Goal: Register for event/course: Sign up to attend an event or enroll in a course

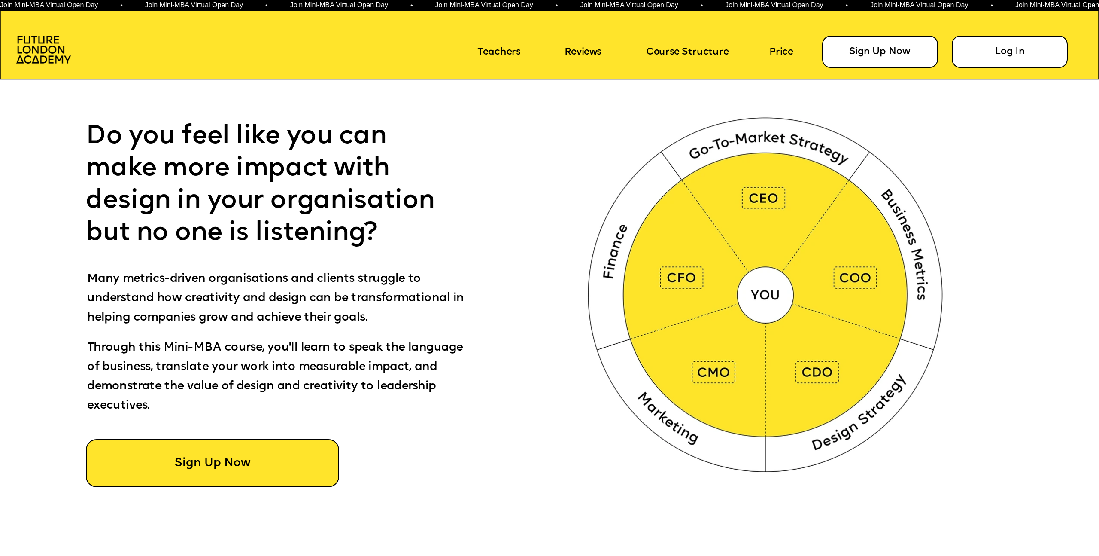
scroll to position [714, 0]
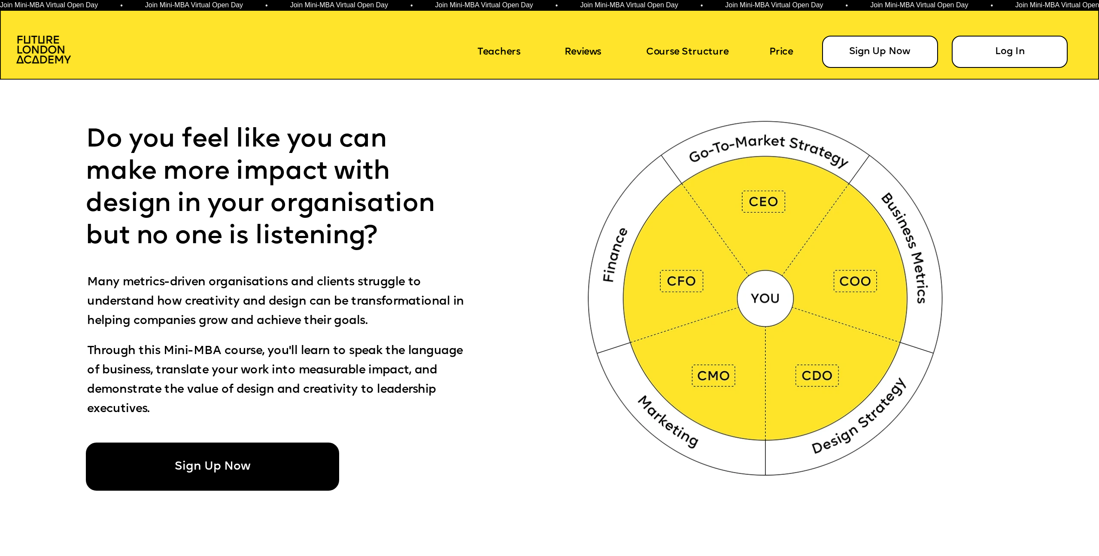
click at [225, 479] on div "Sign Up Now" at bounding box center [212, 466] width 253 height 49
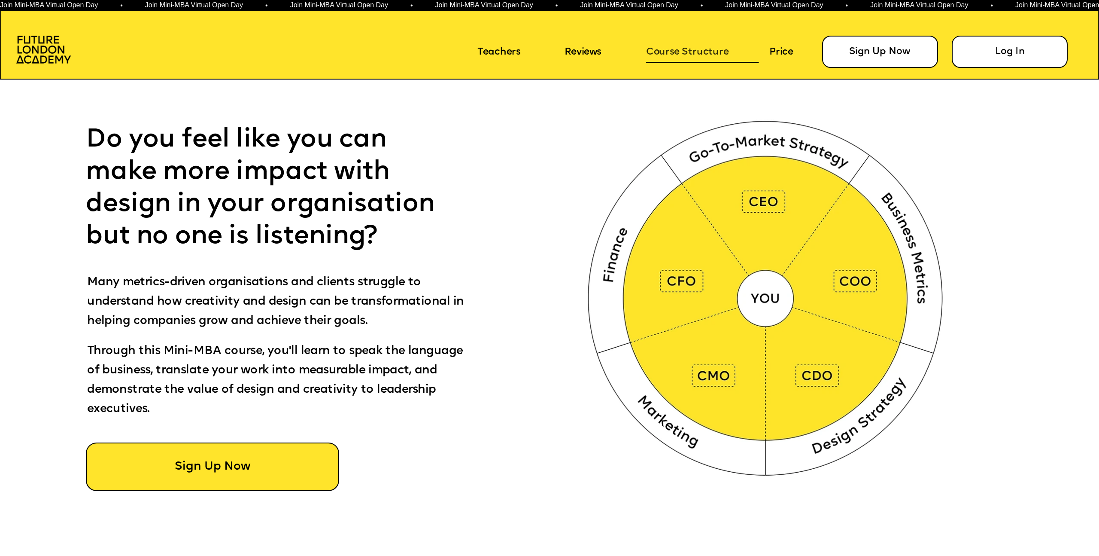
click at [688, 52] on link "Course Structure" at bounding box center [702, 53] width 113 height 21
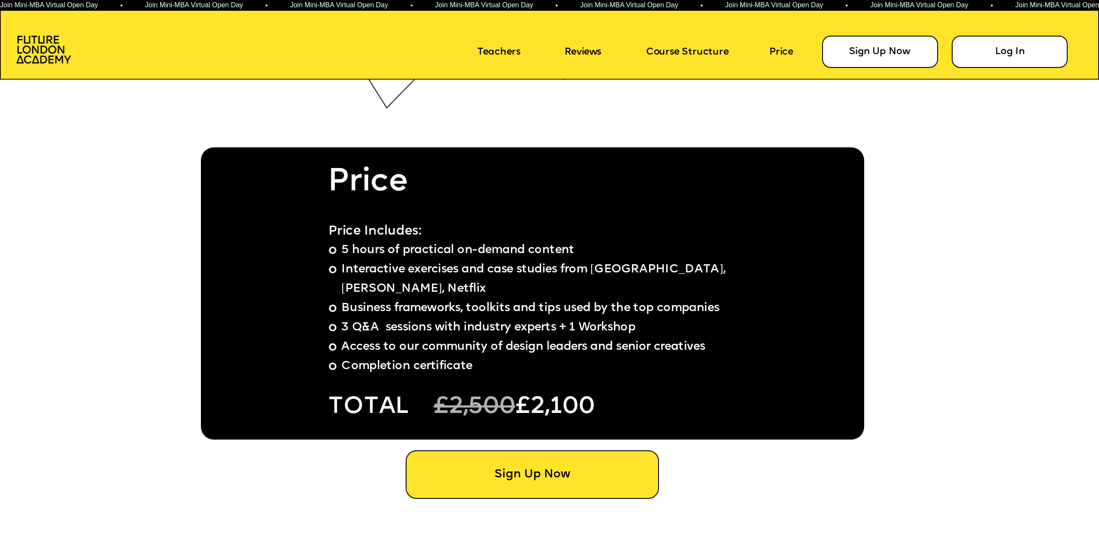
scroll to position [8592, 0]
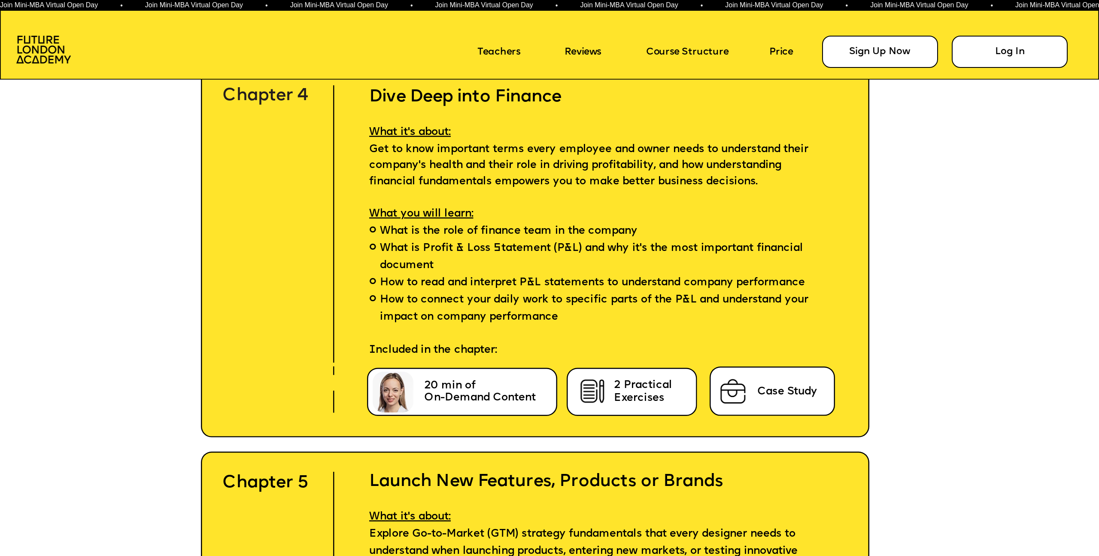
scroll to position [4682, 0]
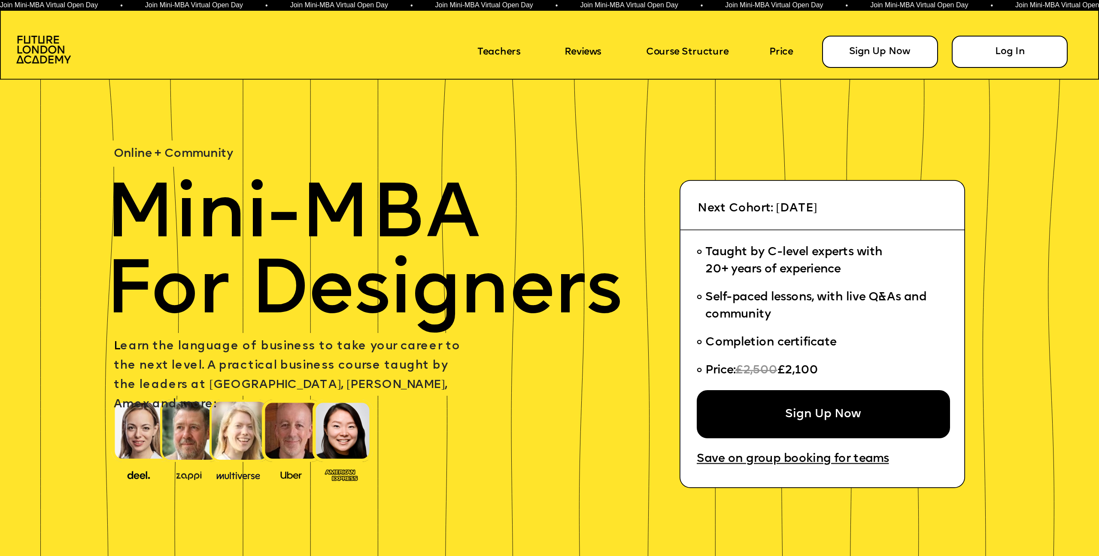
scroll to position [4682, 0]
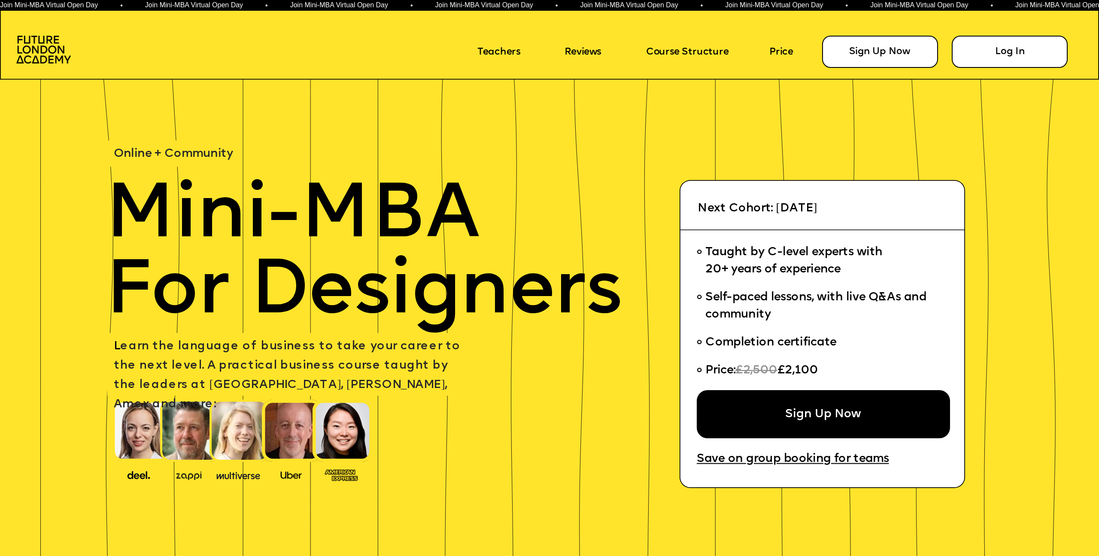
scroll to position [4682, 0]
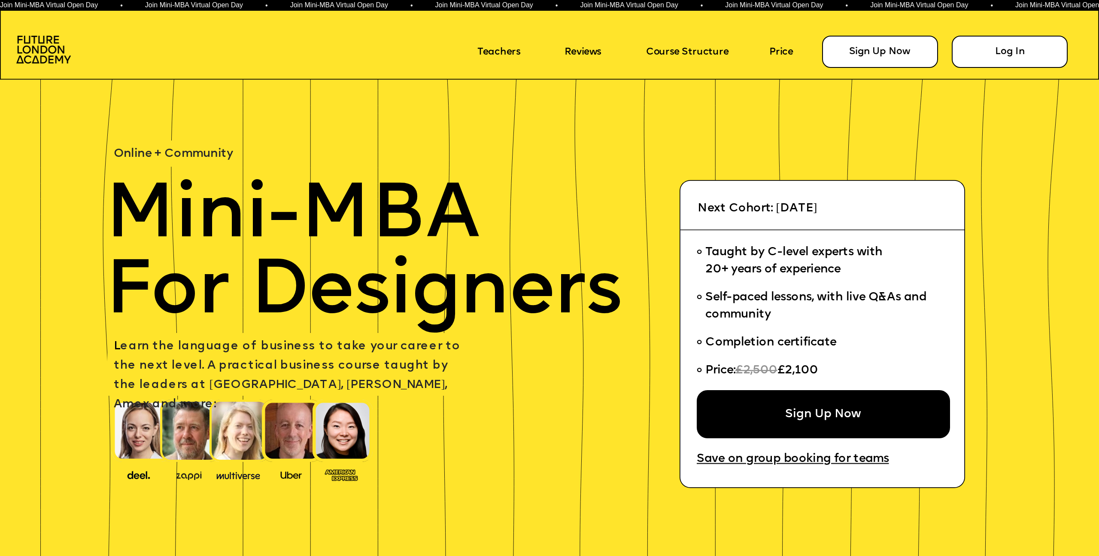
scroll to position [4682, 0]
